Goal: Task Accomplishment & Management: Manage account settings

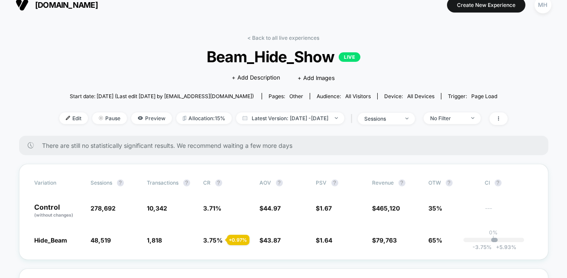
scroll to position [11, 0]
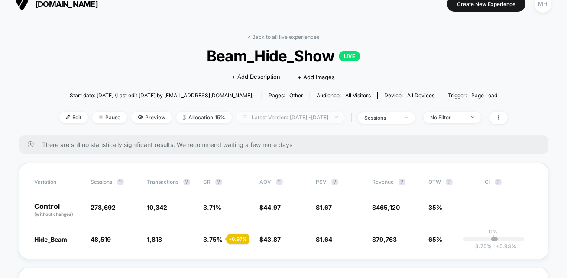
click at [294, 114] on span "Latest Version: [DATE] - [DATE]" at bounding box center [290, 118] width 108 height 12
select select "*"
select select "****"
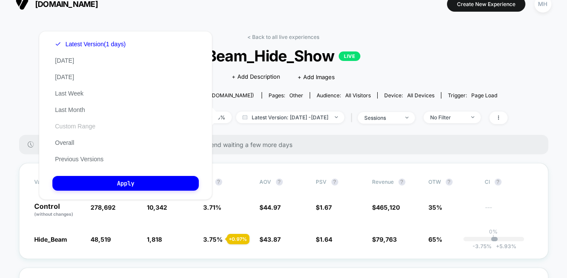
click at [73, 126] on button "Custom Range" at bounding box center [74, 127] width 45 height 8
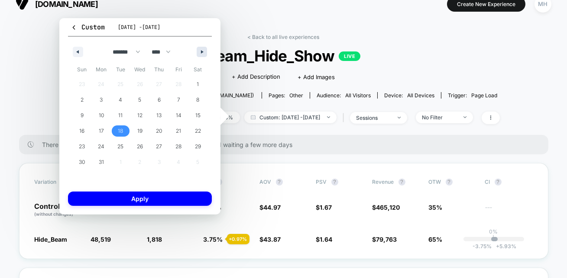
click at [202, 51] on icon "button" at bounding box center [203, 51] width 4 height 3
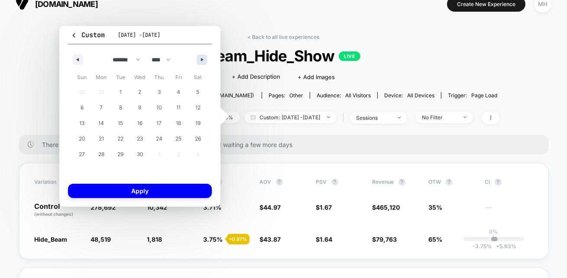
click at [202, 60] on icon "button" at bounding box center [203, 59] width 4 height 3
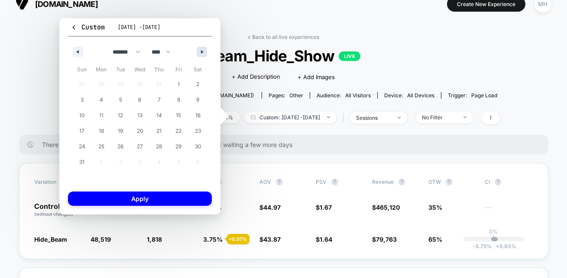
click at [201, 56] on button "button" at bounding box center [202, 52] width 10 height 10
select select "*"
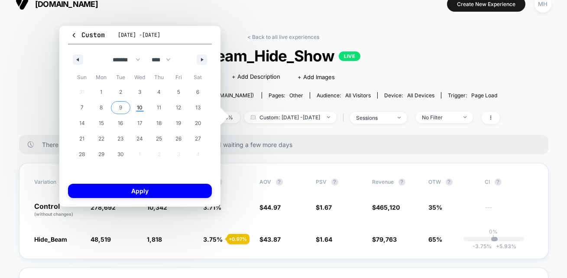
click at [120, 110] on span "9" at bounding box center [120, 108] width 3 height 16
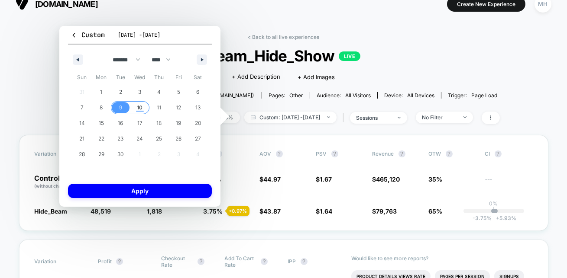
click at [135, 110] on span "10" at bounding box center [139, 107] width 19 height 11
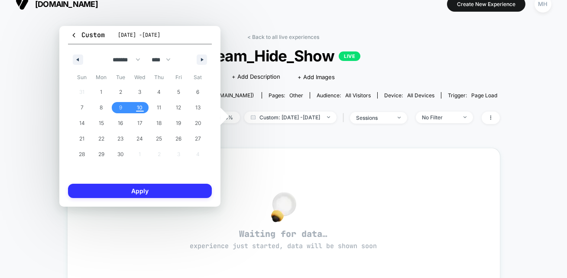
click at [125, 194] on button "Apply" at bounding box center [140, 191] width 144 height 14
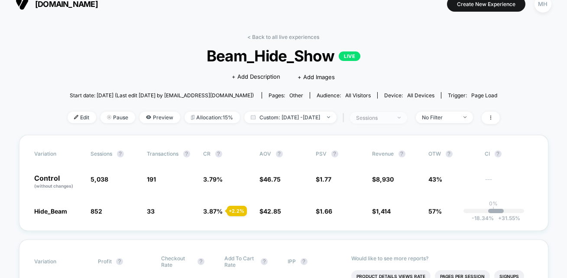
click at [383, 117] on div "sessions" at bounding box center [373, 118] width 35 height 6
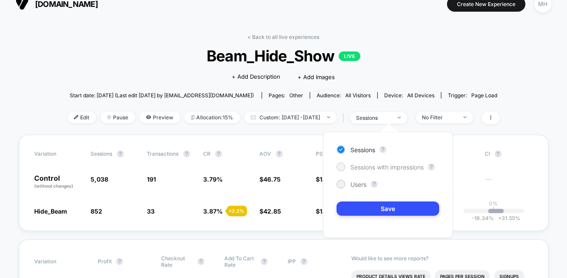
click at [366, 164] on span "Sessions with impressions" at bounding box center [386, 167] width 73 height 7
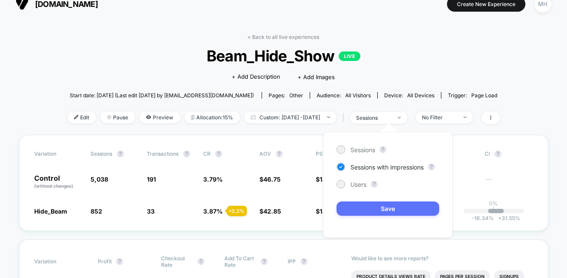
click at [352, 209] on button "Save" at bounding box center [388, 209] width 103 height 14
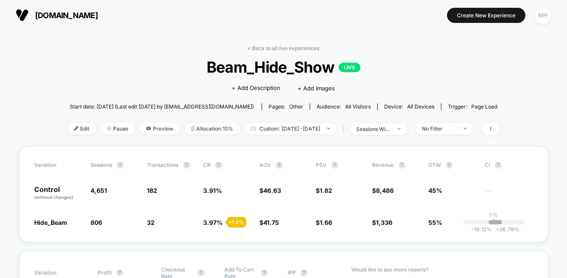
click at [541, 10] on div "MH" at bounding box center [542, 15] width 17 height 17
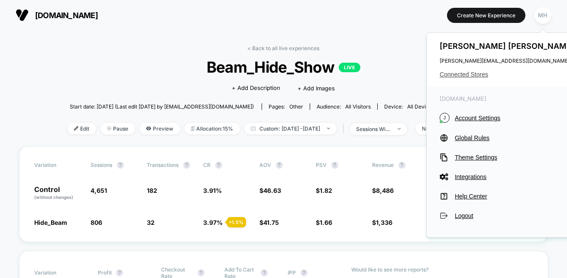
click at [462, 77] on span "Connected Stores" at bounding box center [508, 74] width 137 height 7
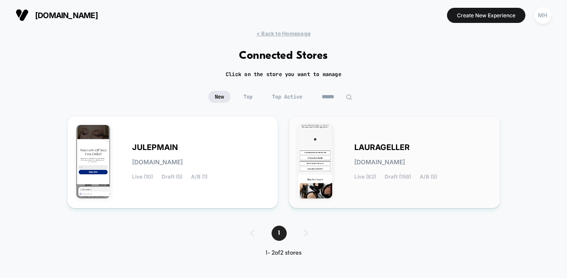
click at [376, 169] on div "[PERSON_NAME][DOMAIN_NAME] Live (82) Draft (159) A/B (5)" at bounding box center [422, 163] width 137 height 36
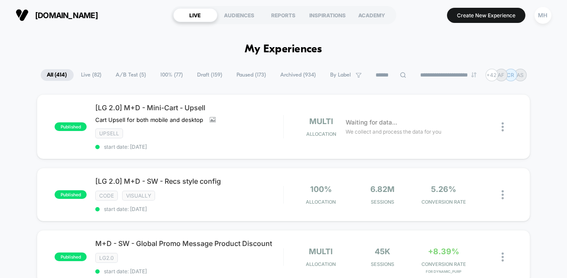
click at [126, 76] on span "A/B Test ( 5 )" at bounding box center [131, 75] width 43 height 12
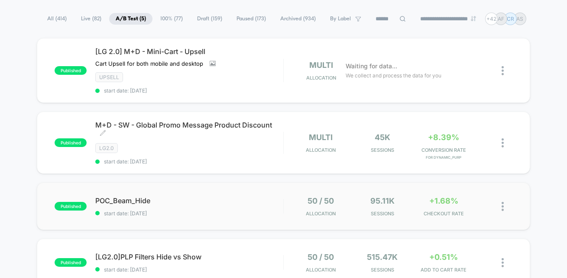
scroll to position [57, 0]
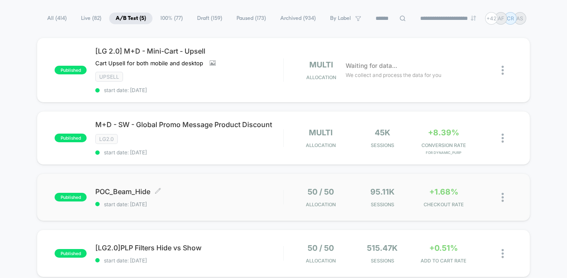
click at [119, 202] on span "start date: [DATE]" at bounding box center [189, 204] width 188 height 6
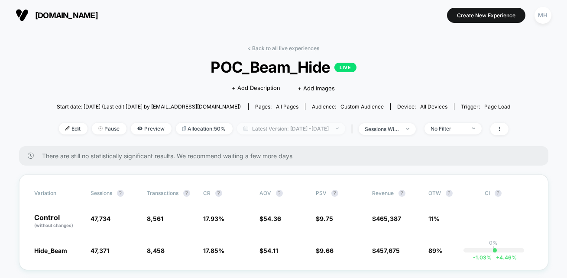
click at [301, 123] on span "Latest Version: [DATE] - [DATE]" at bounding box center [291, 129] width 108 height 12
select select "*"
select select "****"
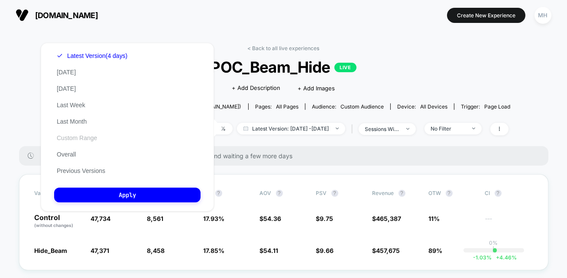
click at [71, 137] on button "Custom Range" at bounding box center [76, 138] width 45 height 8
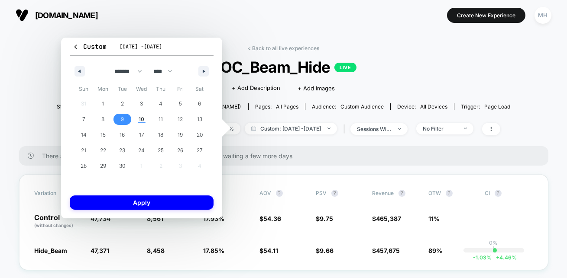
click at [120, 116] on span "9" at bounding box center [122, 119] width 19 height 11
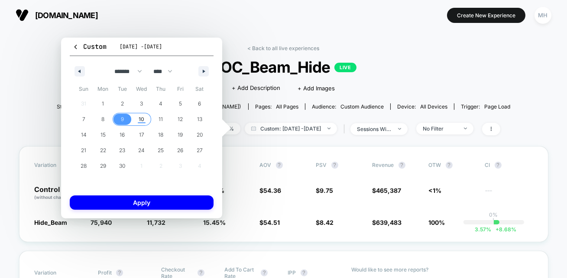
click at [140, 117] on span "10" at bounding box center [142, 120] width 6 height 16
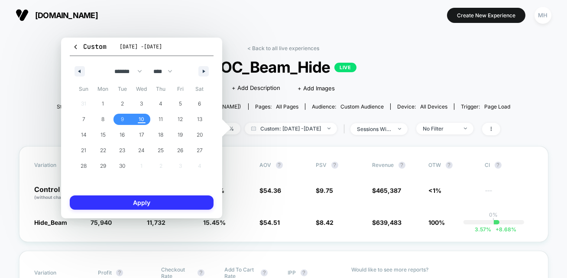
click at [146, 200] on button "Apply" at bounding box center [142, 203] width 144 height 14
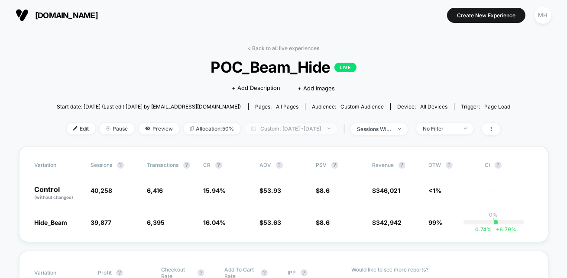
click at [276, 131] on span "Custom: [DATE] - [DATE]" at bounding box center [291, 129] width 92 height 12
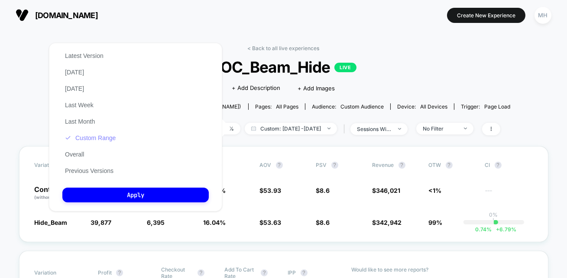
click at [117, 139] on button "Custom Range" at bounding box center [90, 138] width 56 height 8
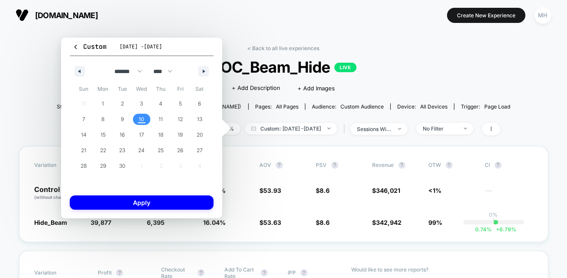
click at [140, 119] on span "10" at bounding box center [142, 120] width 6 height 16
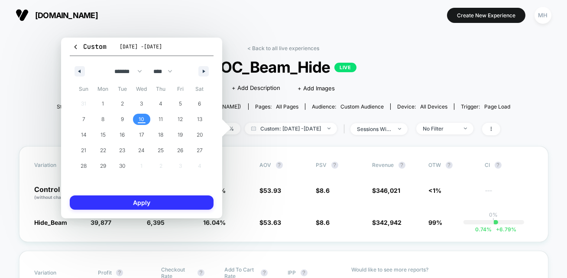
click at [138, 200] on button "Apply" at bounding box center [142, 203] width 144 height 14
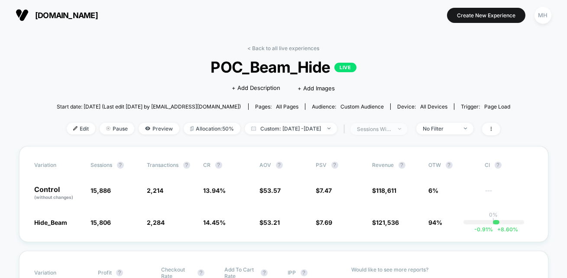
click at [392, 126] on div "sessions with impression" at bounding box center [374, 129] width 35 height 6
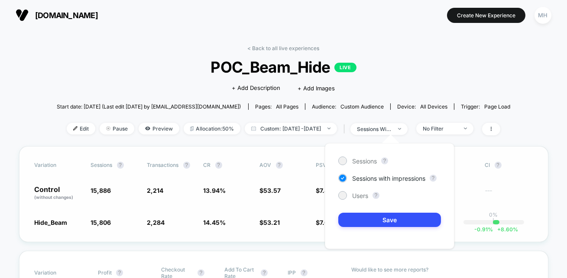
click at [253, 213] on div "Variation Sessions ? Transactions ? CR ? AOV ? PSV ? Revenue ? OTW ? CI ? Contr…" at bounding box center [283, 194] width 529 height 96
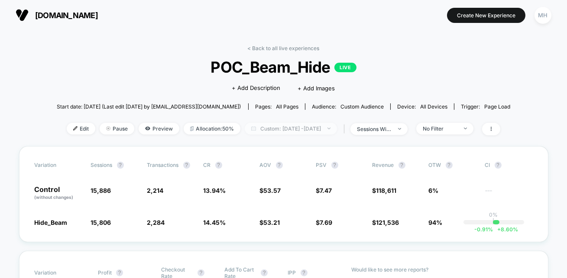
click at [289, 126] on span "Custom: [DATE] - [DATE]" at bounding box center [291, 129] width 92 height 12
select select "*"
select select "****"
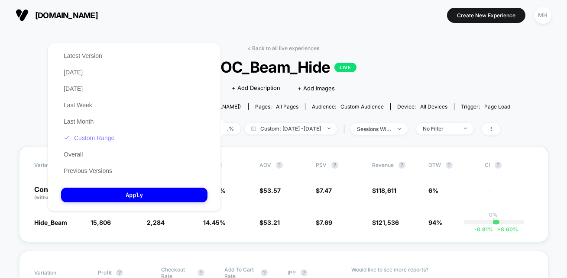
click at [83, 139] on button "Custom Range" at bounding box center [89, 138] width 56 height 8
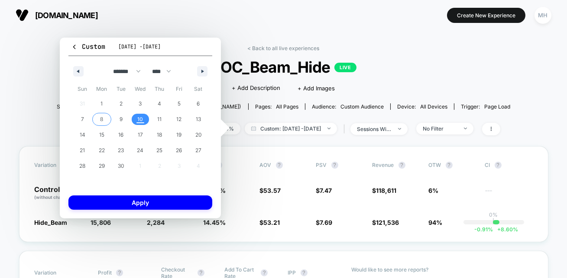
click at [101, 118] on span "8" at bounding box center [101, 120] width 3 height 16
click at [144, 118] on span "10" at bounding box center [140, 119] width 19 height 11
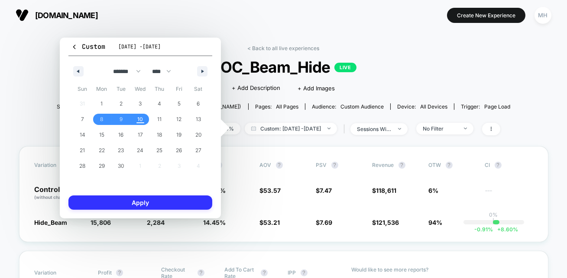
click at [143, 200] on button "Apply" at bounding box center [140, 203] width 144 height 14
